Goal: Information Seeking & Learning: Understand process/instructions

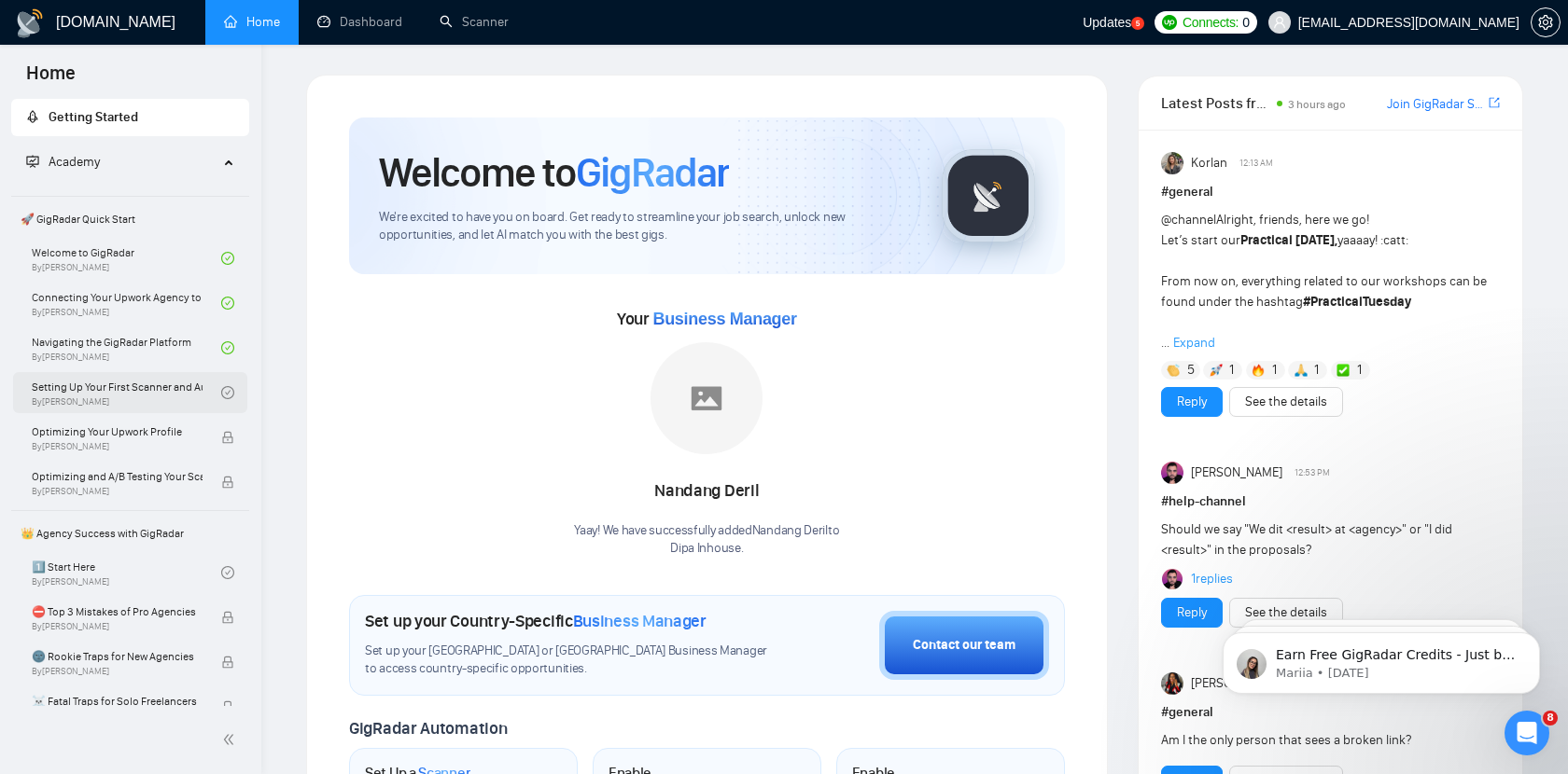
click at [134, 402] on link "Setting Up Your First Scanner and Auto-Bidder By [PERSON_NAME]" at bounding box center [127, 393] width 189 height 41
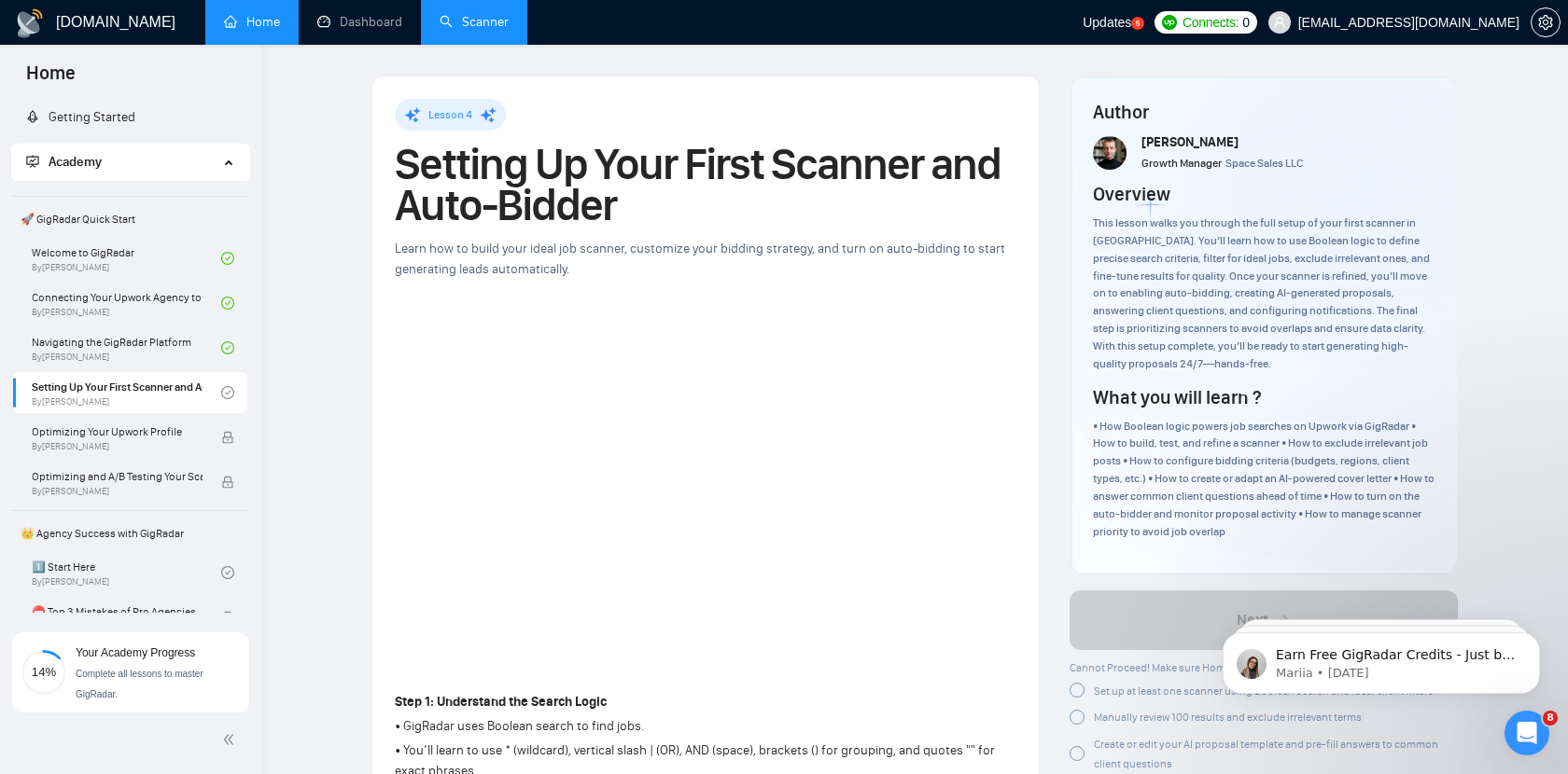
click at [485, 22] on link "Scanner" at bounding box center [474, 22] width 69 height 16
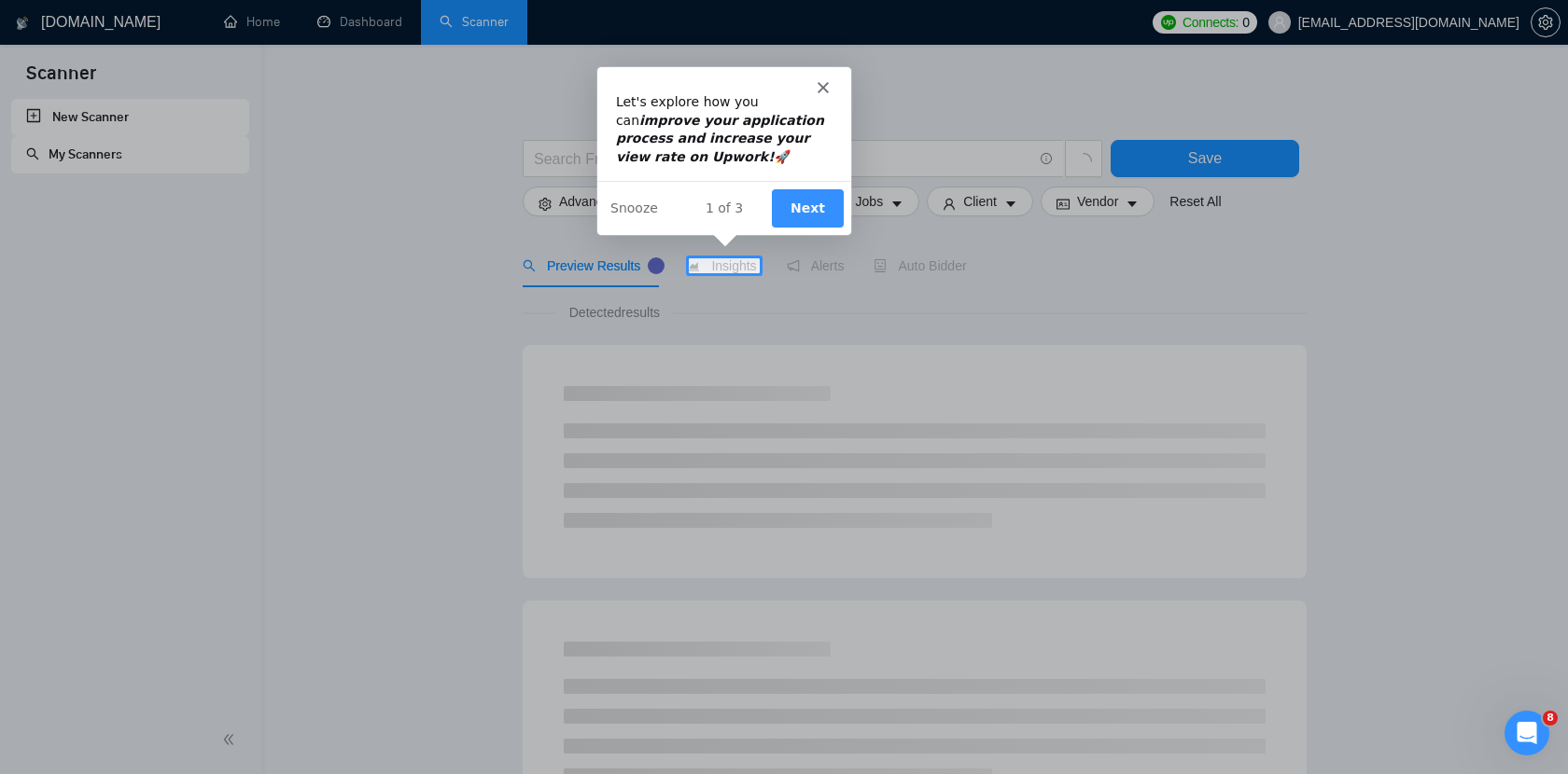
click at [814, 196] on button "Next" at bounding box center [806, 206] width 72 height 38
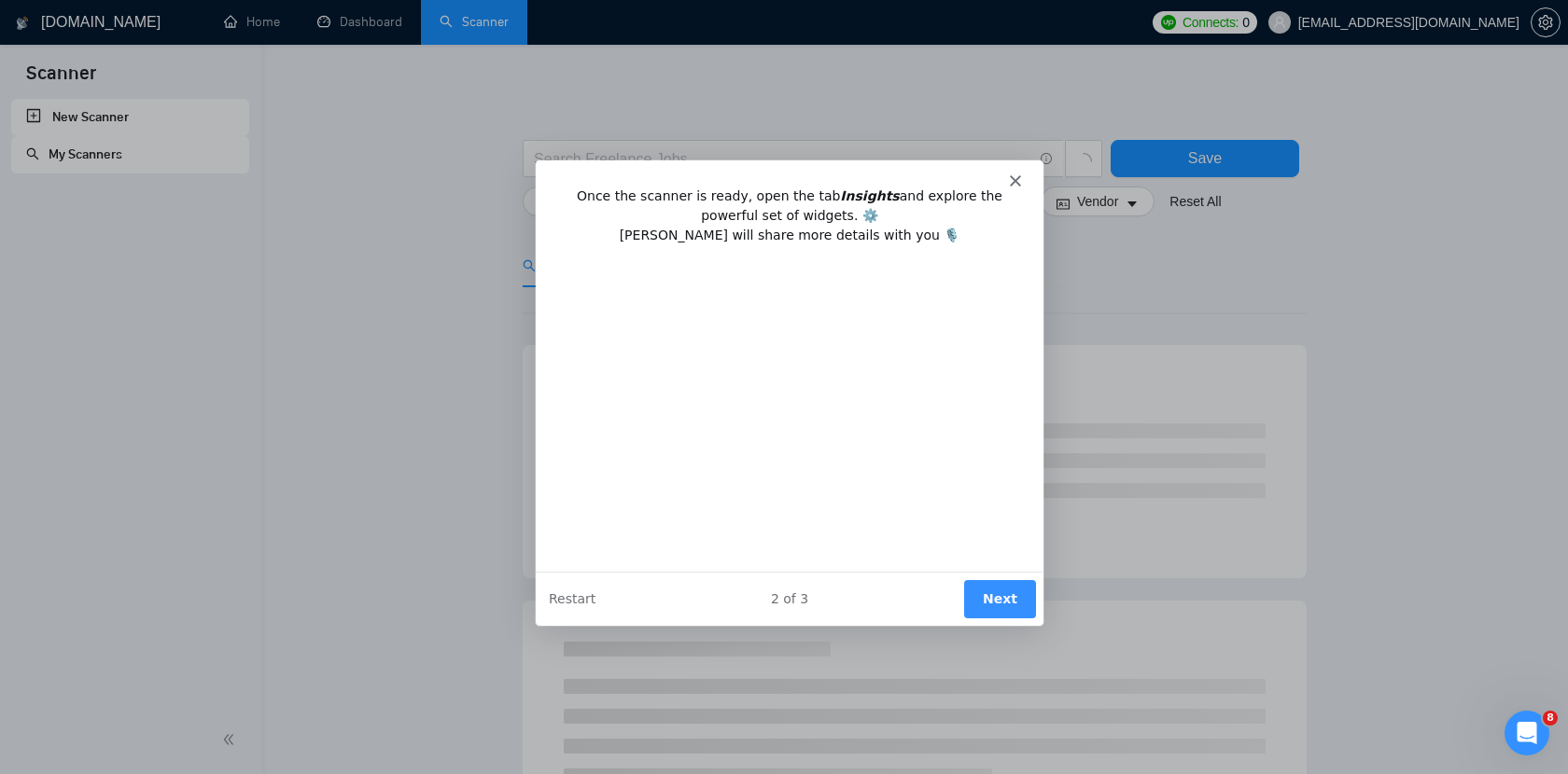
click at [1008, 595] on button "Next" at bounding box center [999, 597] width 72 height 38
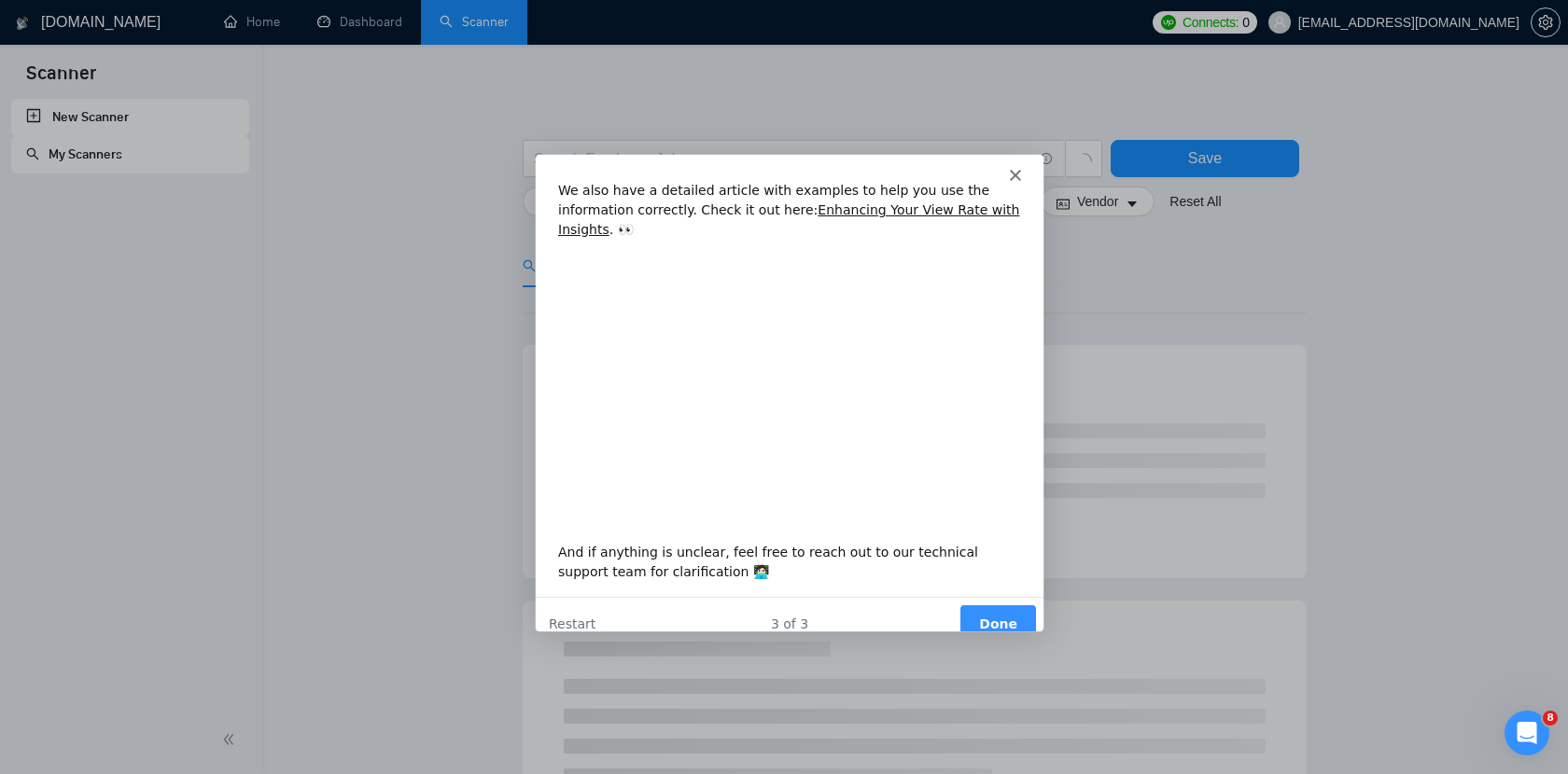
click at [988, 603] on button "Done" at bounding box center [997, 622] width 76 height 38
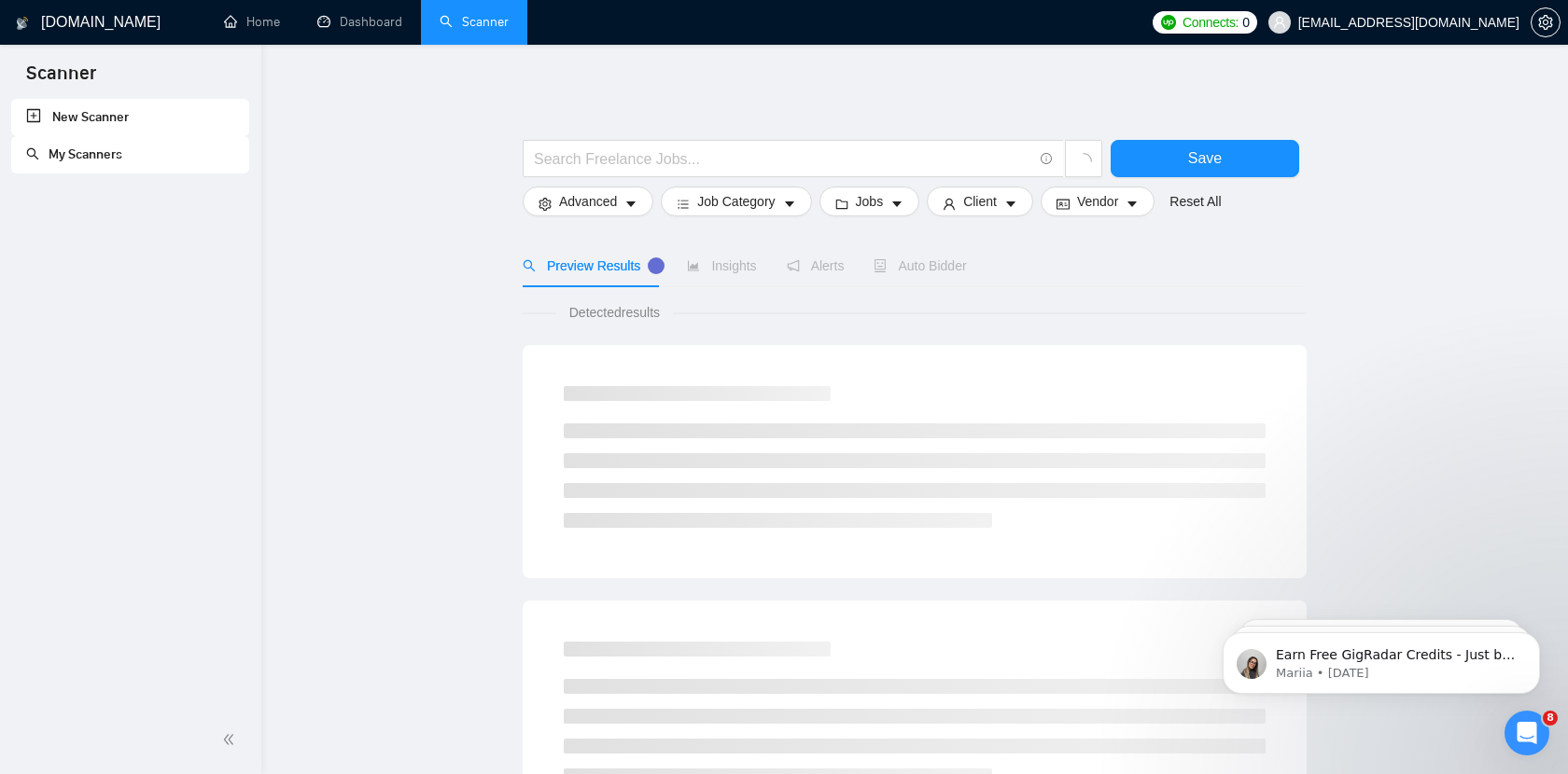
click at [119, 155] on link "My Scanners" at bounding box center [74, 154] width 97 height 16
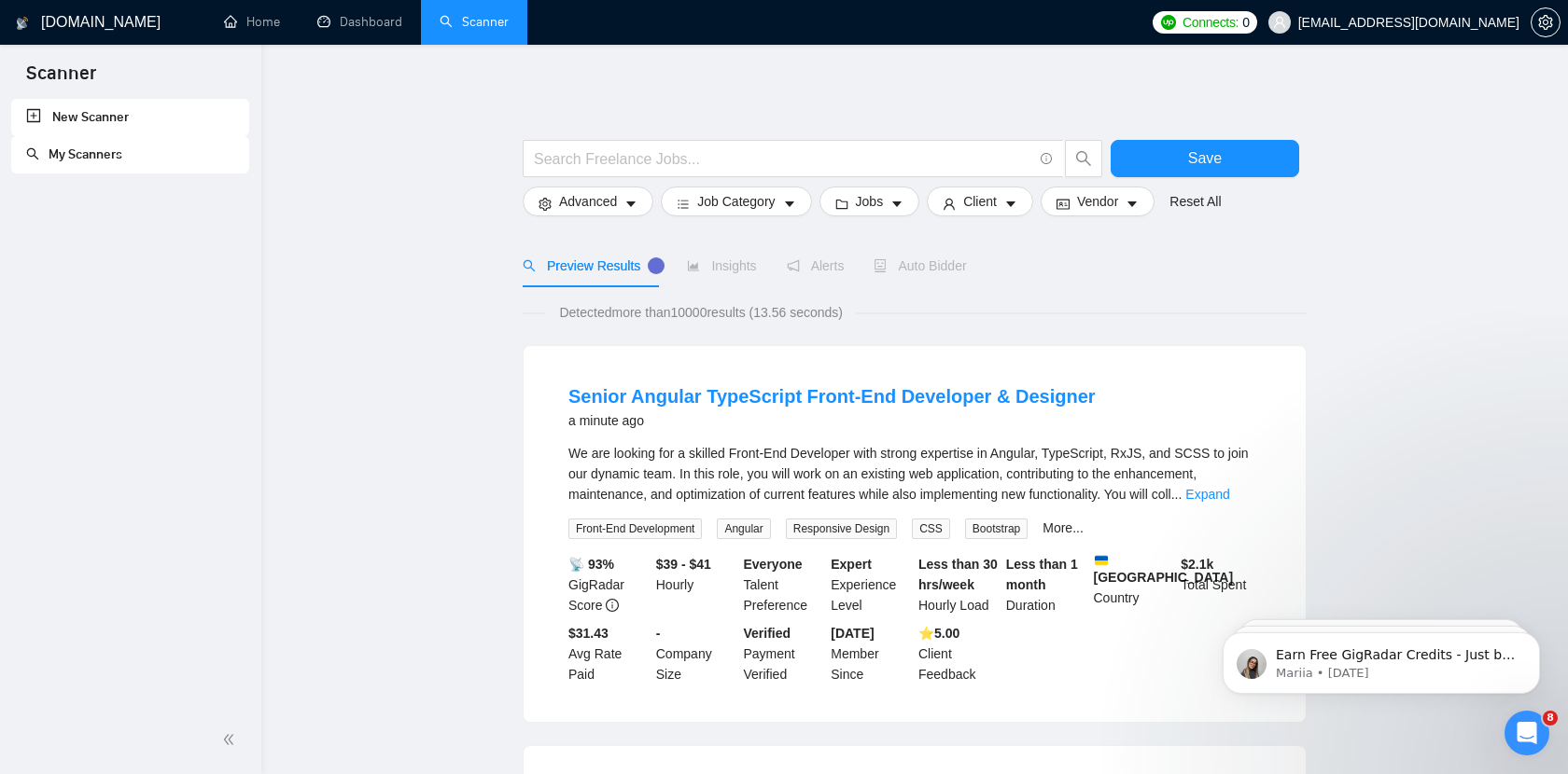
click at [1524, 741] on icon "Open Intercom Messenger" at bounding box center [1527, 734] width 31 height 31
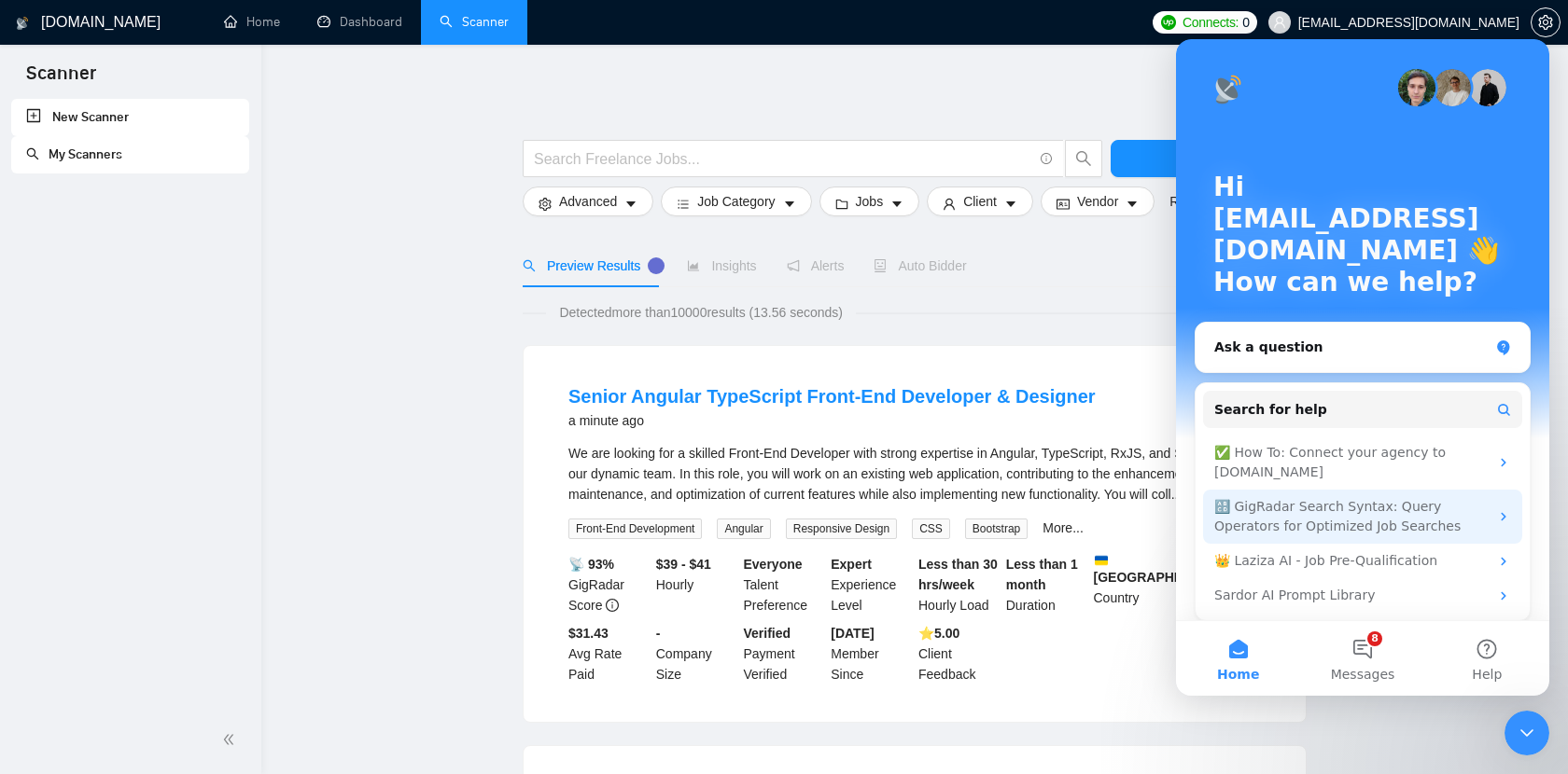
click at [1420, 516] on div "🔠 GigRadar Search Syntax: Query Operators for Optimized Job Searches" at bounding box center [1351, 517] width 275 height 39
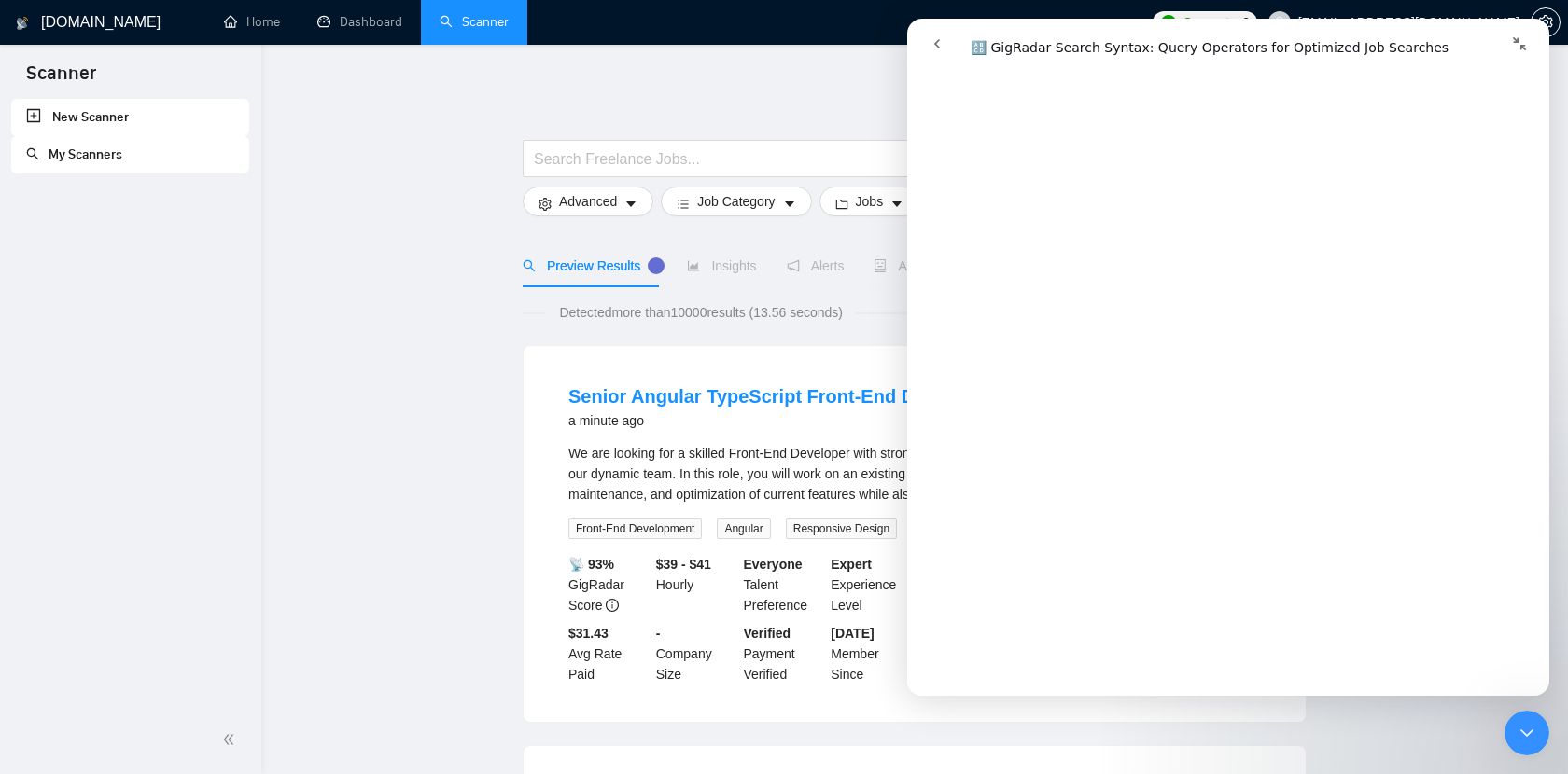
scroll to position [398, 0]
